Goal: Transaction & Acquisition: Purchase product/service

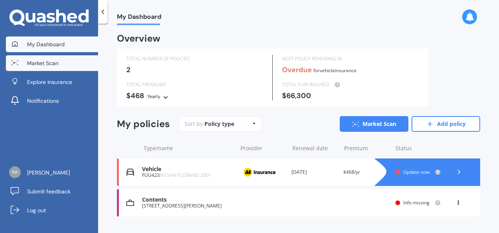
click at [55, 64] on span "Market Scan" at bounding box center [42, 63] width 31 height 8
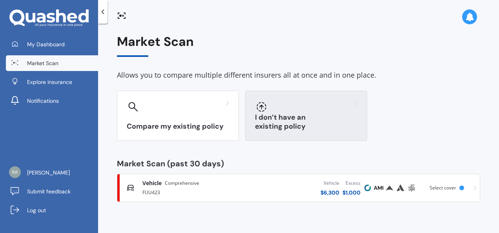
click at [299, 109] on div at bounding box center [306, 106] width 102 height 13
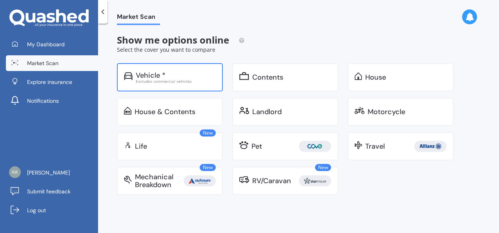
click at [189, 81] on div "Excludes commercial vehicles" at bounding box center [176, 81] width 80 height 4
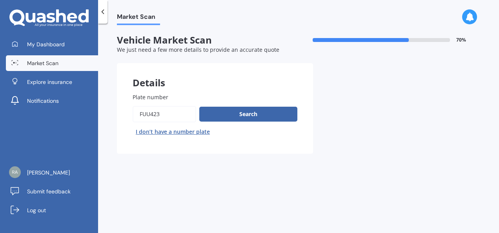
click at [170, 117] on input "Plate number" at bounding box center [163, 114] width 63 height 16
type input "F"
type input "gec428"
click at [248, 117] on button "Search" at bounding box center [248, 114] width 98 height 15
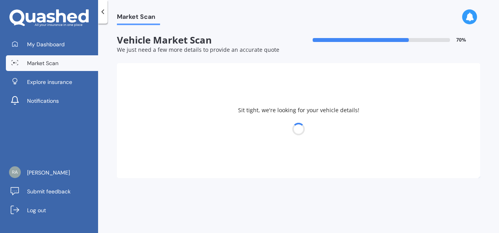
select select "02"
select select "12"
select select "1971"
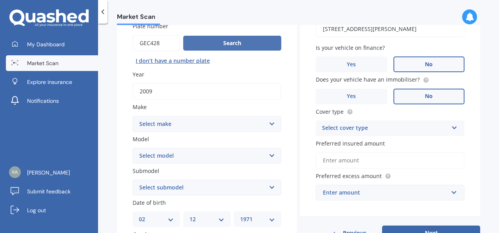
scroll to position [78, 0]
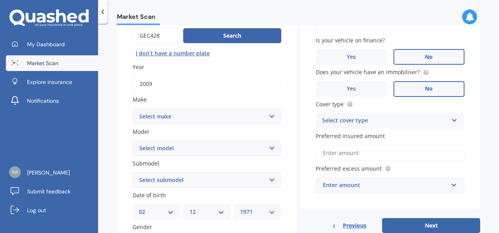
click at [268, 117] on select "Select make AC ALFA ROMEO ASTON [PERSON_NAME] AUDI AUSTIN BEDFORD Bentley BMW B…" at bounding box center [206, 117] width 149 height 16
select select "KIA"
click at [132, 109] on select "Select make AC ALFA ROMEO ASTON [PERSON_NAME] AUDI AUSTIN BEDFORD Bentley BMW B…" at bounding box center [206, 117] width 149 height 16
click at [264, 149] on select "Select model Carens [DATE] CERATO Ceres Credos EV6 K2900 Magentis Mentor Niro O…" at bounding box center [206, 148] width 149 height 16
select select "SORENTO"
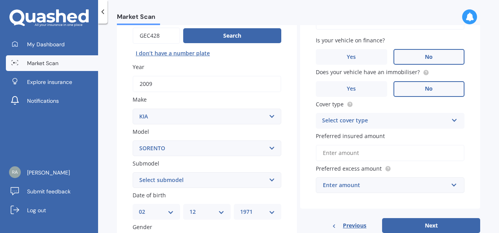
click at [132, 141] on select "Select model Carens [DATE] CERATO Ceres Credos EV6 K2900 Magentis Mentor Niro O…" at bounding box center [206, 148] width 149 height 16
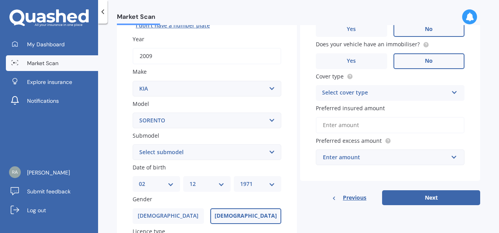
scroll to position [118, 0]
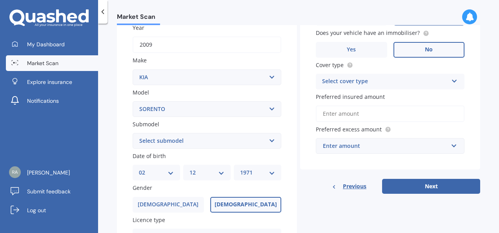
click at [269, 142] on select "Select submodel (All Other) 2.5 Diesel Turbo 4WD EX Turbo Diesel EX V6 HEV URBA…" at bounding box center [206, 141] width 149 height 16
select select "2.5 DIESEL TURBO 4WD"
click at [132, 133] on select "Select submodel (All Other) 2.5 Diesel Turbo 4WD EX Turbo Diesel EX V6 HEV URBA…" at bounding box center [206, 141] width 149 height 16
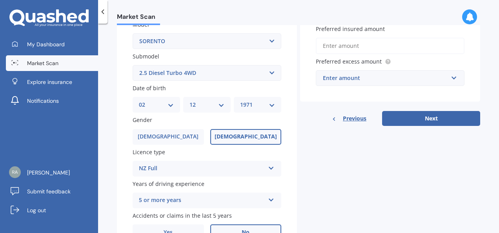
scroll to position [196, 0]
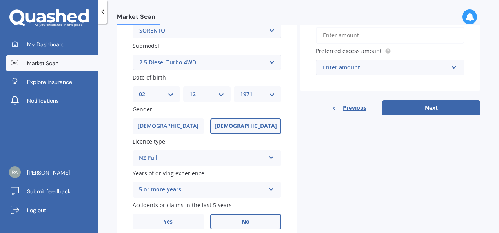
click at [169, 94] on select "DD 01 02 03 04 05 06 07 08 09 10 11 12 13 14 15 16 17 18 19 20 21 22 23 24 25 2…" at bounding box center [156, 94] width 35 height 9
select select "14"
click at [139, 91] on select "DD 01 02 03 04 05 06 07 08 09 10 11 12 13 14 15 16 17 18 19 20 21 22 23 24 25 2…" at bounding box center [156, 94] width 35 height 9
click at [220, 93] on select "MM 01 02 03 04 05 06 07 08 09 10 11 12" at bounding box center [206, 94] width 35 height 9
select select "07"
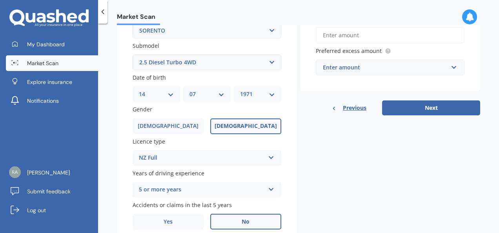
click at [189, 91] on select "MM 01 02 03 04 05 06 07 08 09 10 11 12" at bounding box center [206, 94] width 35 height 9
click at [275, 94] on div "YYYY 2025 2024 2023 2022 2021 2020 2019 2018 2017 2016 2015 2014 2013 2012 2011…" at bounding box center [257, 94] width 47 height 16
click at [263, 95] on select "YYYY 2025 2024 2023 2022 2021 2020 2019 2018 2017 2016 2015 2014 2013 2012 2011…" at bounding box center [257, 94] width 35 height 9
select select "1976"
click at [240, 91] on select "YYYY 2025 2024 2023 2022 2021 2020 2019 2018 2017 2016 2015 2014 2013 2012 2011…" at bounding box center [257, 94] width 35 height 9
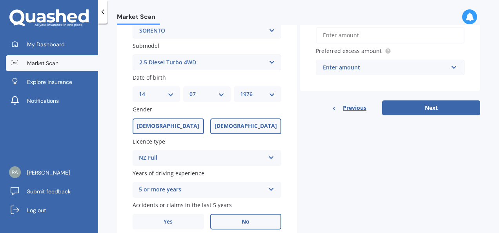
click at [177, 125] on label "[DEMOGRAPHIC_DATA]" at bounding box center [167, 126] width 71 height 16
click at [0, 0] on input "[DEMOGRAPHIC_DATA]" at bounding box center [0, 0] width 0 height 0
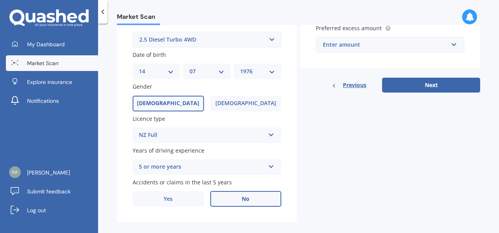
scroll to position [230, 0]
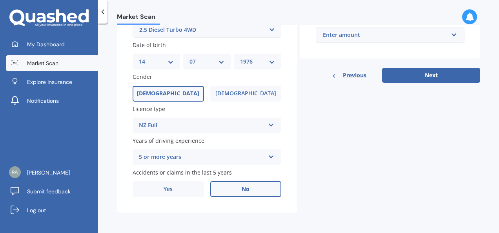
click at [245, 189] on span "No" at bounding box center [245, 189] width 8 height 7
click at [0, 0] on input "No" at bounding box center [0, 0] width 0 height 0
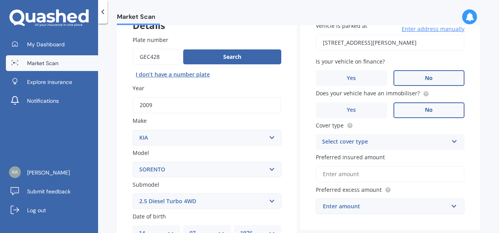
scroll to position [78, 0]
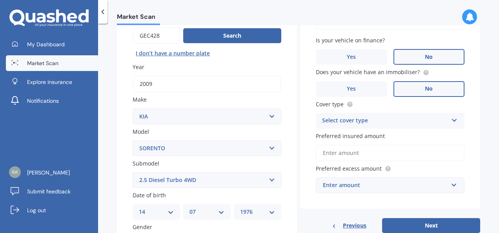
click at [397, 122] on div "Select cover type" at bounding box center [385, 120] width 126 height 9
click at [356, 138] on span "Comprehensive" at bounding box center [343, 135] width 42 height 7
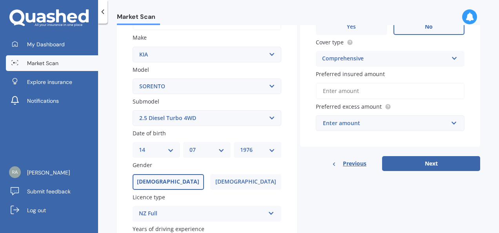
scroll to position [157, 0]
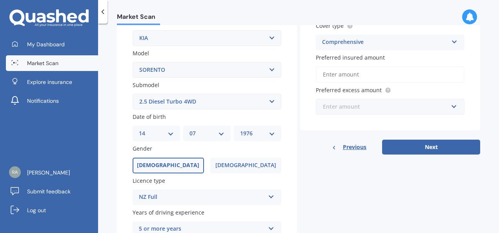
click at [448, 109] on input "text" at bounding box center [386, 106] width 141 height 15
click at [353, 74] on input "Preferred insured amount" at bounding box center [390, 74] width 149 height 16
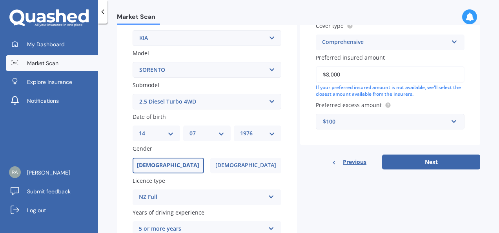
type input "$8,000"
click at [448, 123] on input "text" at bounding box center [386, 121] width 141 height 15
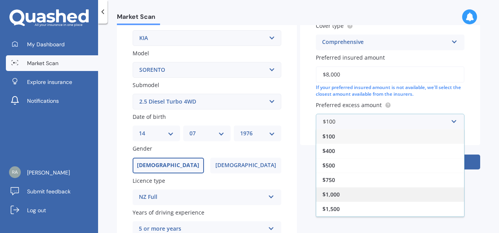
click at [345, 191] on div "$1,000" at bounding box center [390, 194] width 148 height 15
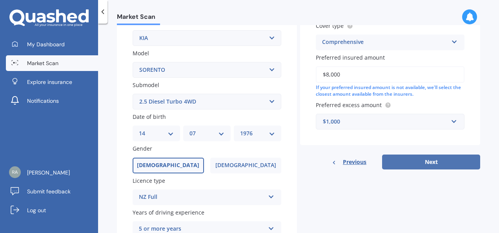
click at [420, 160] on button "Next" at bounding box center [431, 161] width 98 height 15
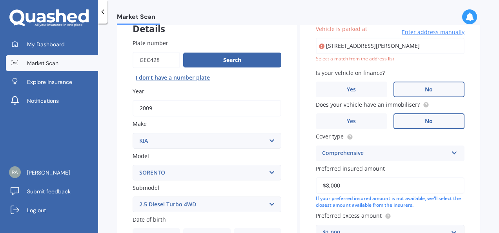
scroll to position [53, 0]
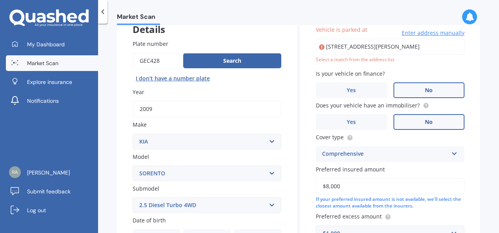
type input "[STREET_ADDRESS][PERSON_NAME]"
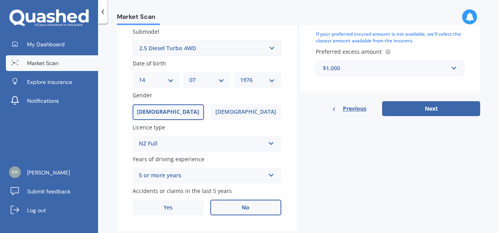
scroll to position [210, 0]
click at [421, 107] on button "Next" at bounding box center [431, 108] width 98 height 15
select select "14"
select select "07"
select select "1976"
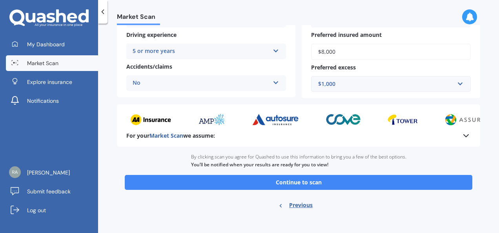
scroll to position [172, 0]
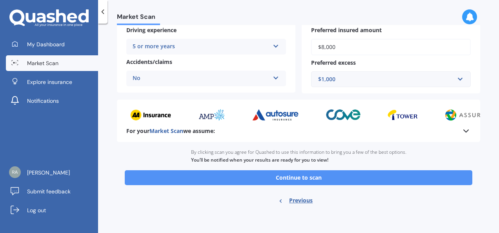
click at [325, 180] on button "Continue to scan" at bounding box center [298, 177] width 347 height 15
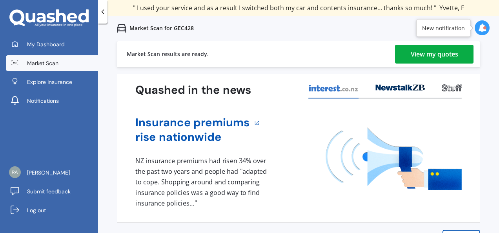
click at [435, 54] on div "View my quotes" at bounding box center [433, 54] width 47 height 19
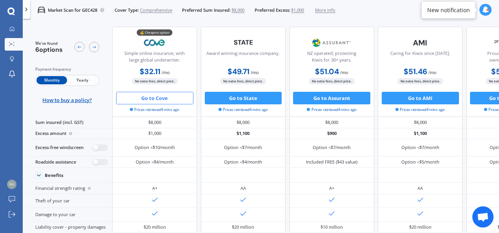
click at [158, 99] on button "Go to Cove" at bounding box center [154, 98] width 77 height 13
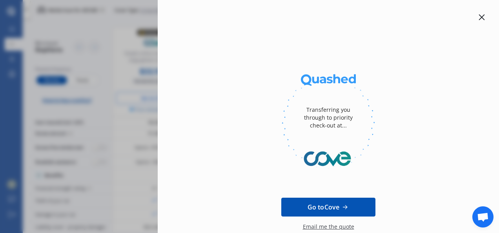
click at [479, 15] on icon at bounding box center [481, 17] width 6 height 6
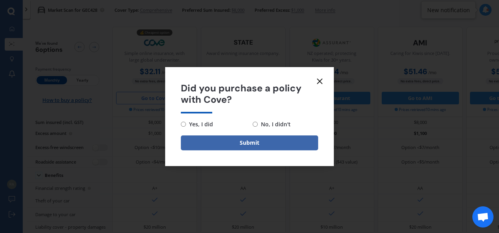
click at [253, 125] on input "No, I didn't" at bounding box center [254, 124] width 5 height 5
radio input "true"
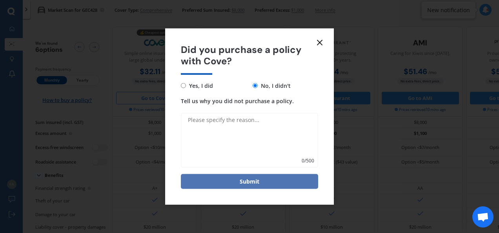
click at [250, 183] on button "Submit" at bounding box center [249, 181] width 137 height 15
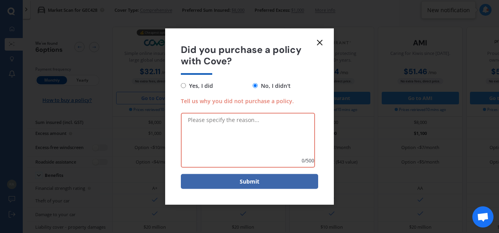
click at [317, 42] on icon at bounding box center [319, 42] width 9 height 9
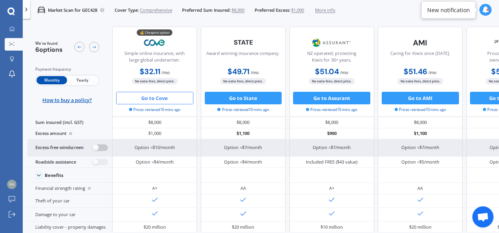
click at [96, 148] on label at bounding box center [99, 147] width 15 height 7
radio input "true"
